Goal: Navigation & Orientation: Go to known website

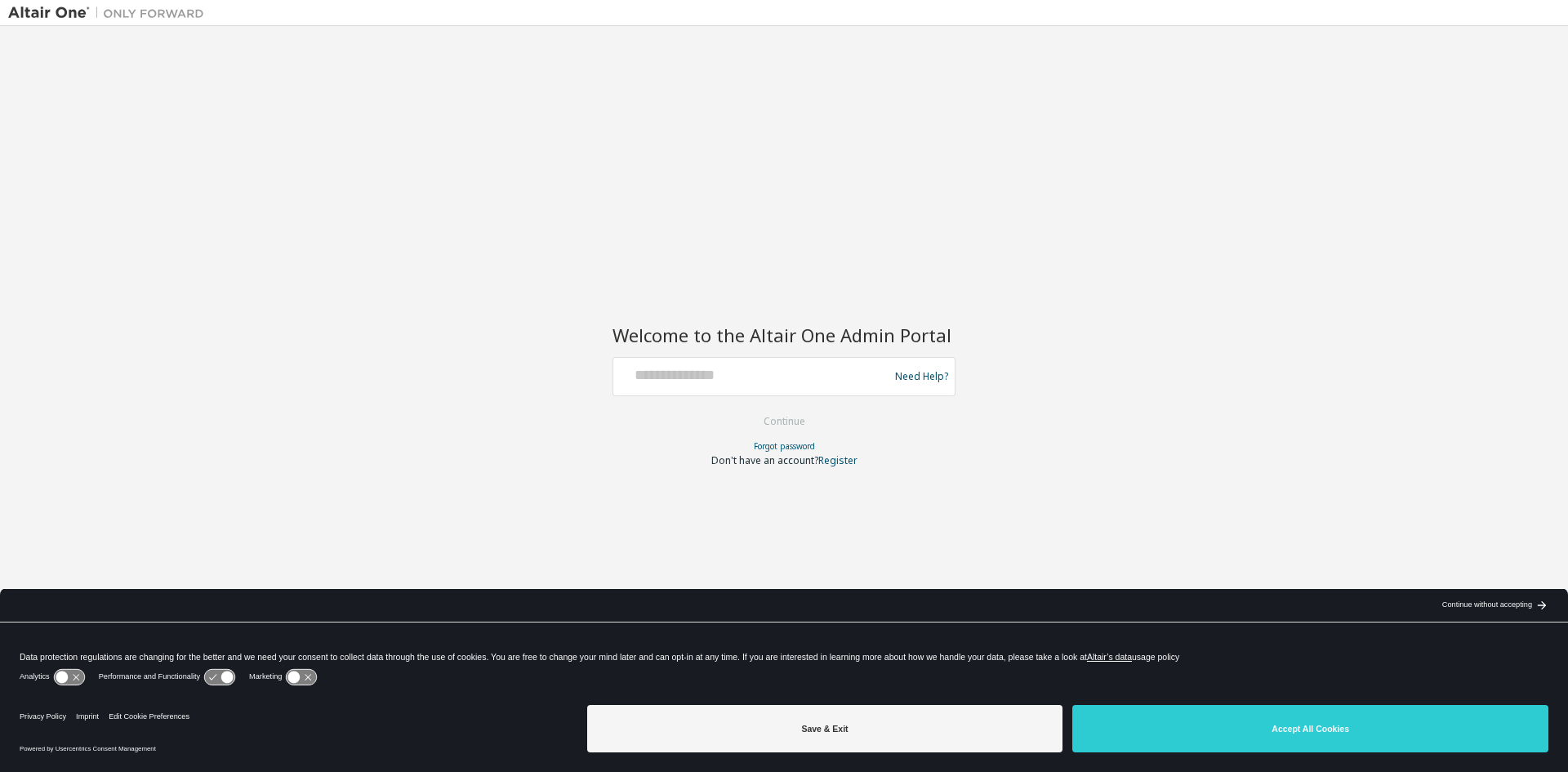
click at [717, 385] on div at bounding box center [753, 377] width 267 height 31
drag, startPoint x: 717, startPoint y: 385, endPoint x: 718, endPoint y: 365, distance: 20.0
click at [718, 368] on div at bounding box center [753, 377] width 267 height 31
click at [715, 378] on input "text" at bounding box center [753, 373] width 267 height 24
type input "**********"
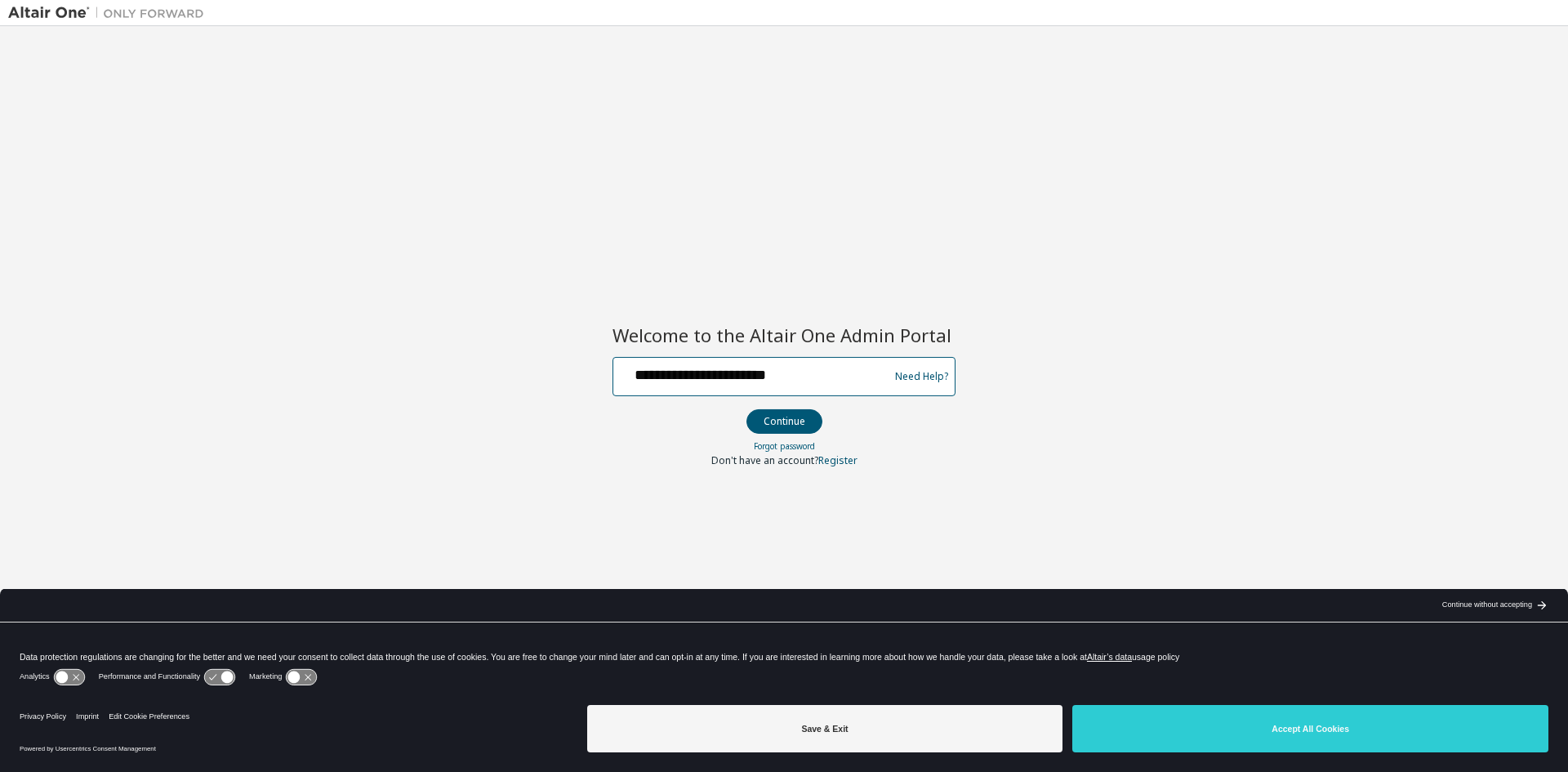
click at [746, 409] on button "Continue" at bounding box center [784, 421] width 76 height 25
